Goal: Information Seeking & Learning: Find specific fact

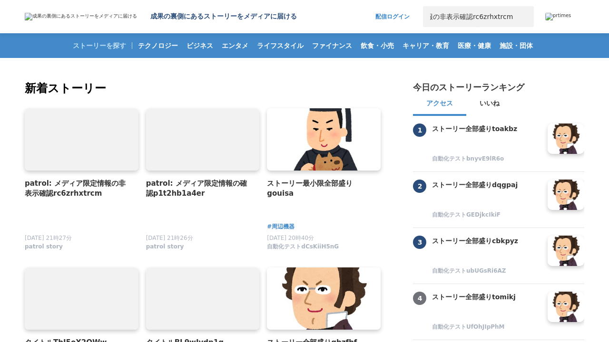
type input "patrol: メディア限定情報の非表示確認rc6zrhxtrcm"
click at [523, 17] on button "検索" at bounding box center [523, 16] width 21 height 21
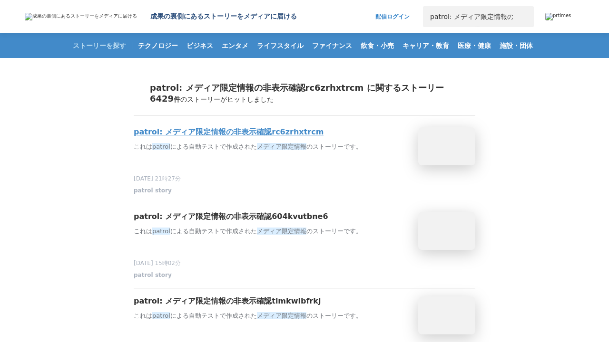
click at [228, 132] on h3 "patrol: メディア限定情報の非表示確認rc6zrhxtrcm" at bounding box center [229, 132] width 190 height 10
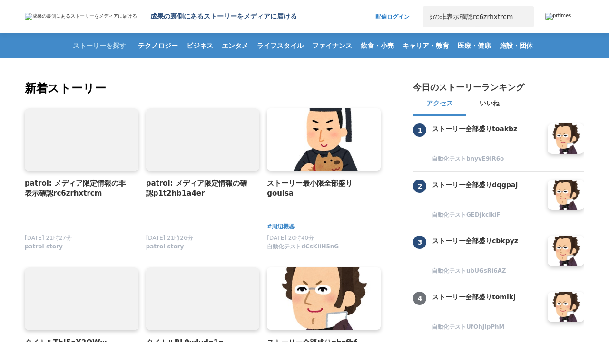
type input "patrol: メディア限定情報の非表示確認rc6zrhxtrcm"
click at [523, 17] on button "検索" at bounding box center [523, 16] width 21 height 21
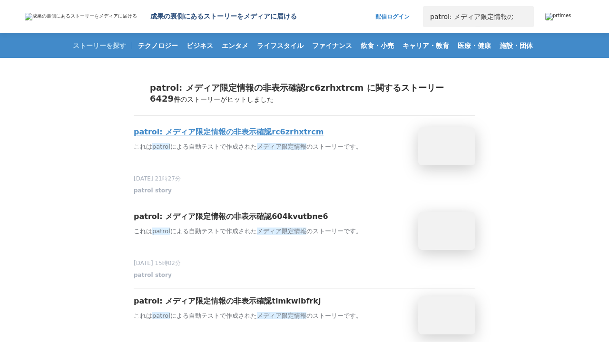
click at [228, 132] on h3 "patrol: メディア限定情報の非表示確認rc6zrhxtrcm" at bounding box center [229, 132] width 190 height 10
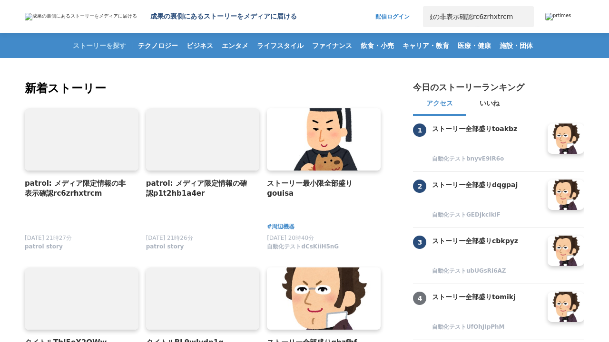
type input "patrol: メディア限定情報の非表示確認rc6zrhxtrcm"
click at [523, 17] on button "検索" at bounding box center [523, 16] width 21 height 21
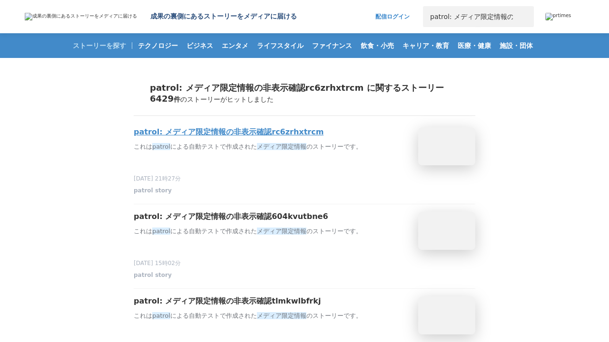
click at [228, 132] on h3 "patrol: メディア限定情報の非表示確認rc6zrhxtrcm" at bounding box center [229, 132] width 190 height 10
